Goal: Task Accomplishment & Management: Manage account settings

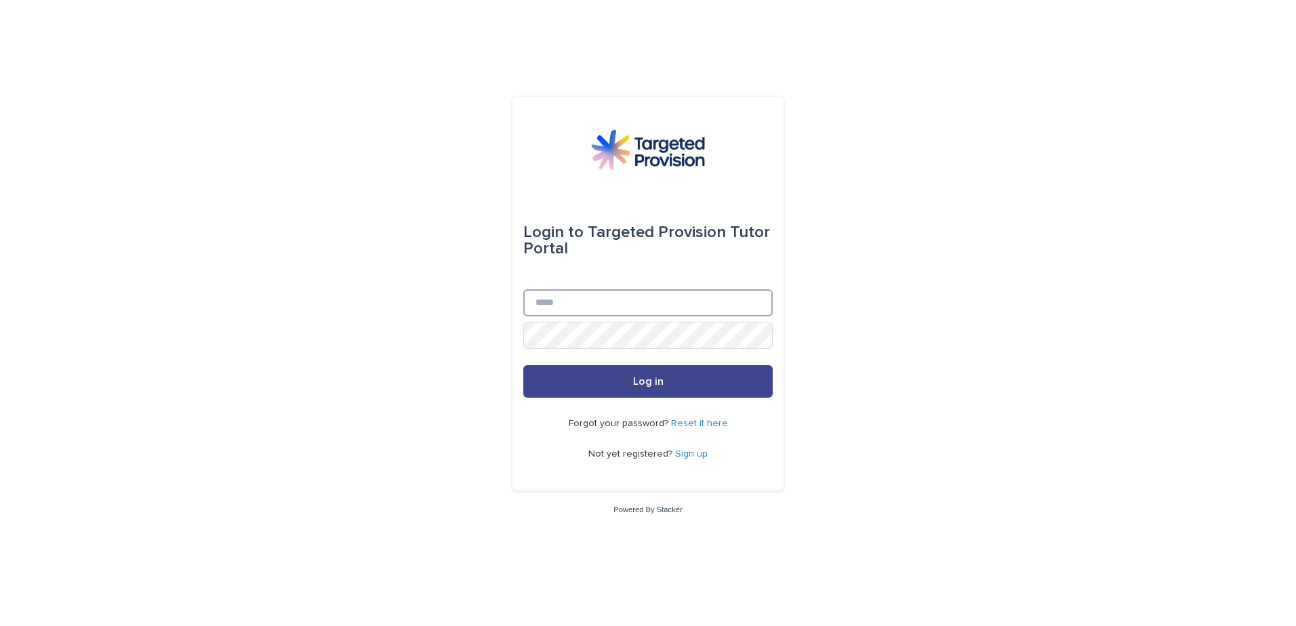
type input "**********"
click at [626, 380] on button "Log in" at bounding box center [647, 381] width 249 height 33
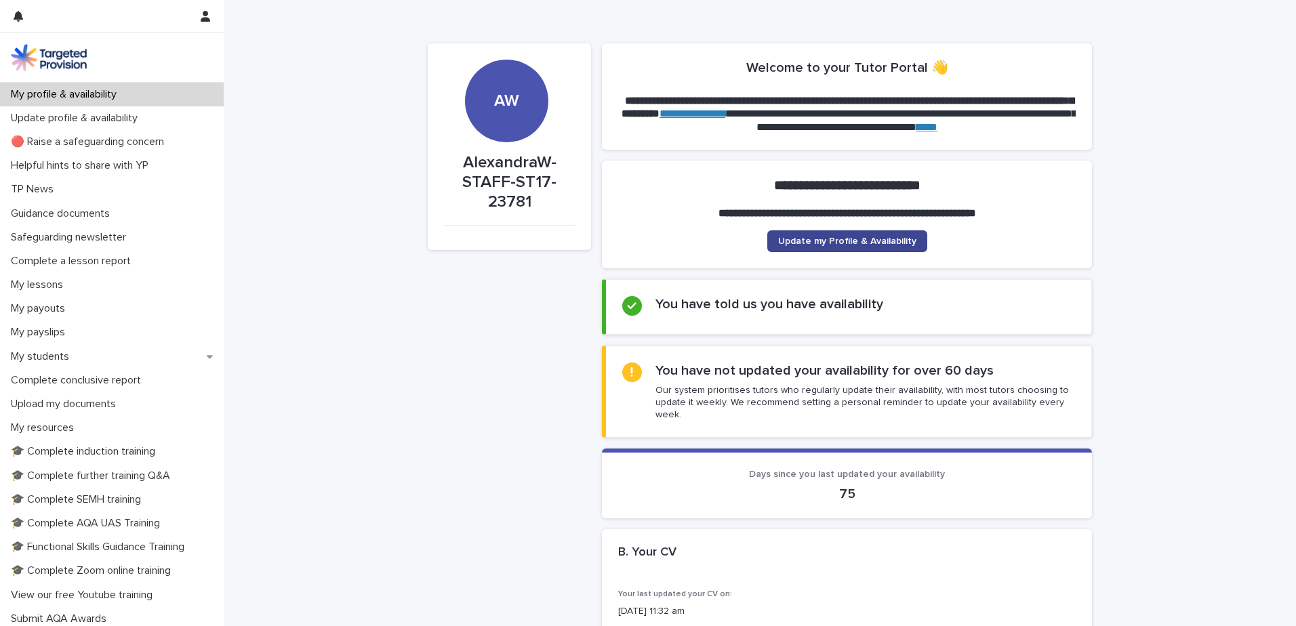
click at [836, 245] on span "Update my Profile & Availability" at bounding box center [847, 241] width 138 height 9
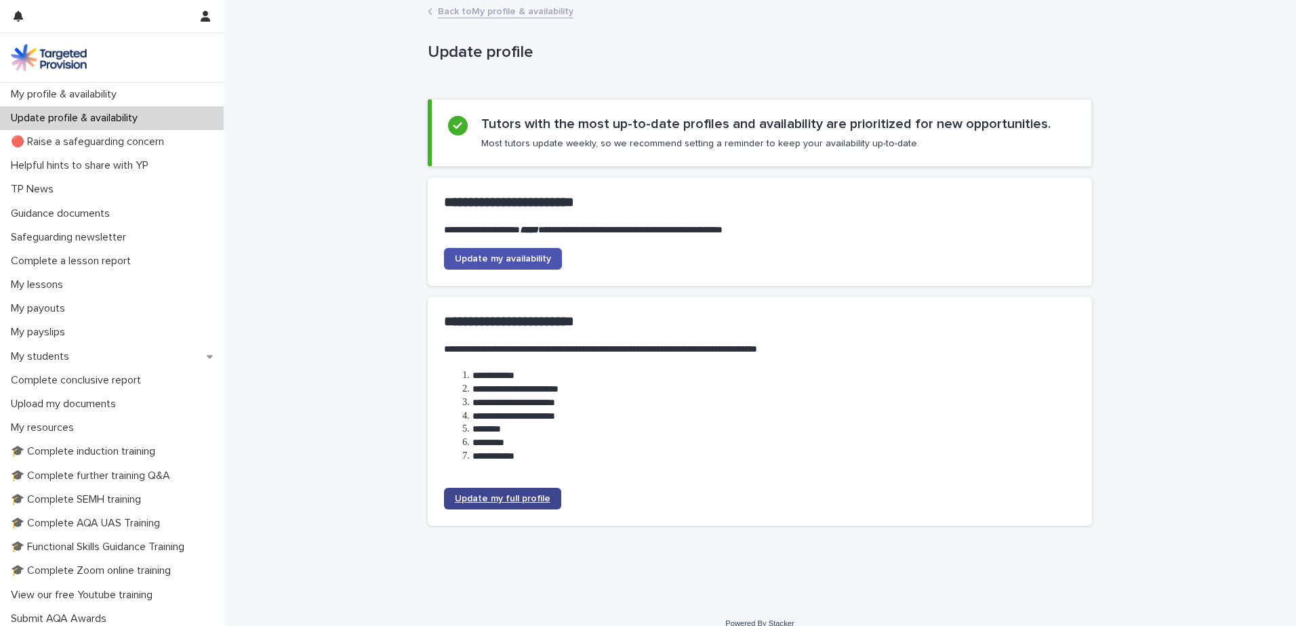
click at [514, 498] on span "Update my full profile" at bounding box center [503, 498] width 96 height 9
